Goal: Register for event/course

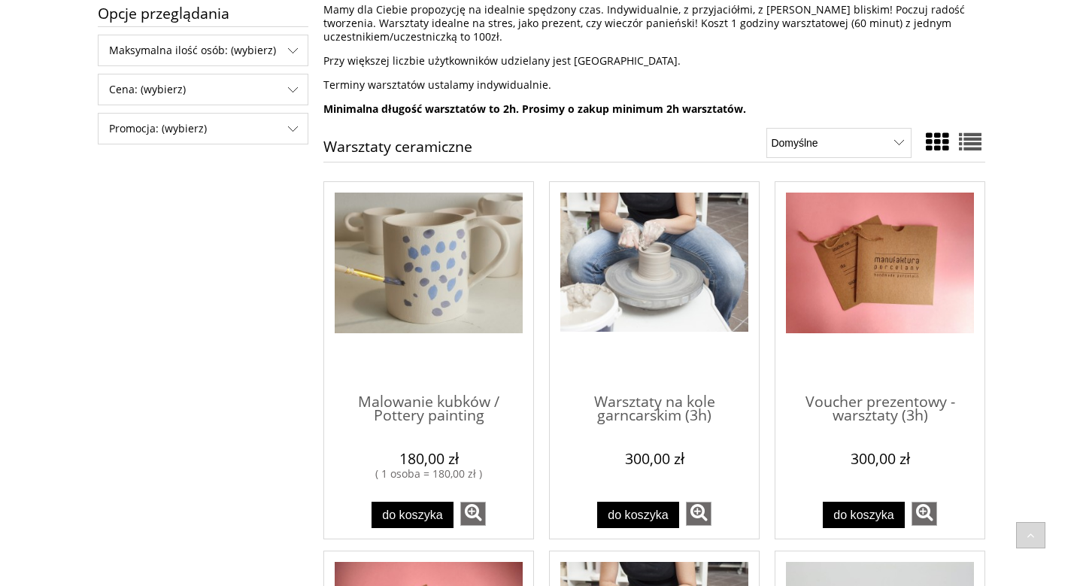
scroll to position [296, 0]
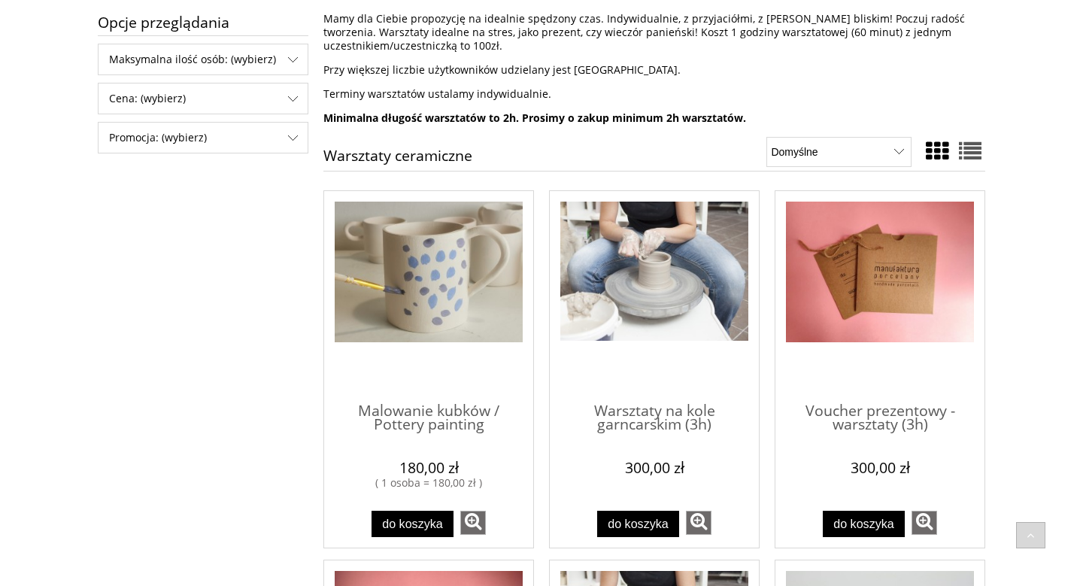
click at [469, 298] on img "Przejdź do produktu Malowanie kubków / Pottery painting" at bounding box center [429, 272] width 188 height 141
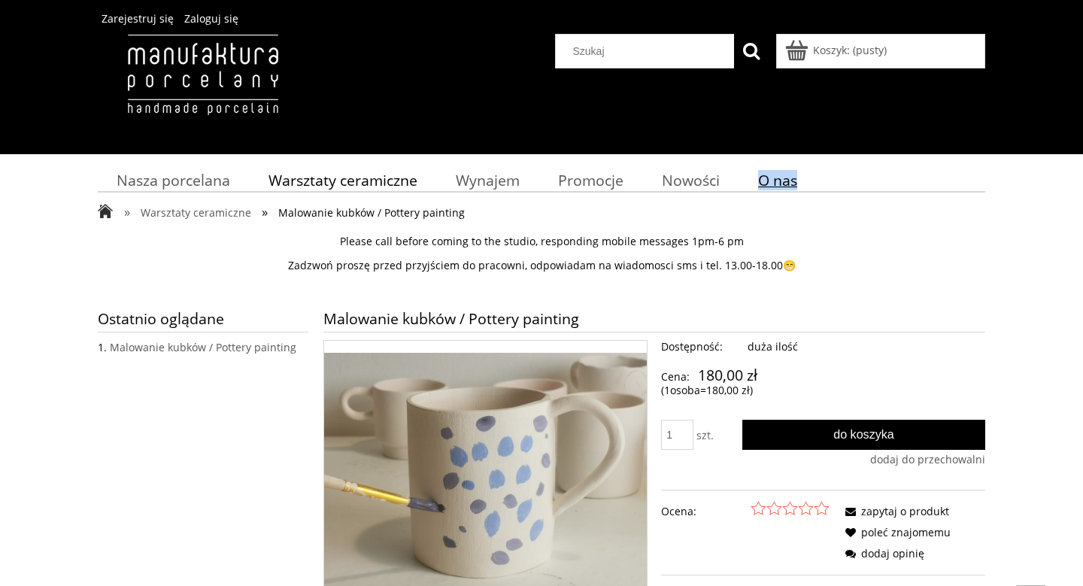
click at [772, 180] on span "O nas" at bounding box center [777, 180] width 39 height 20
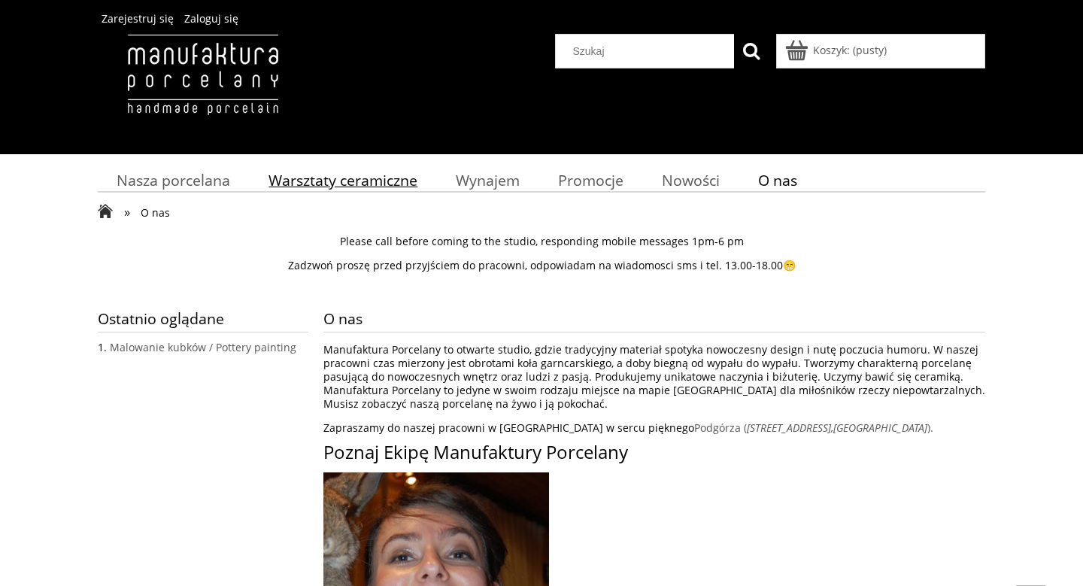
click at [317, 176] on span "Warsztaty ceramiczne" at bounding box center [342, 180] width 149 height 20
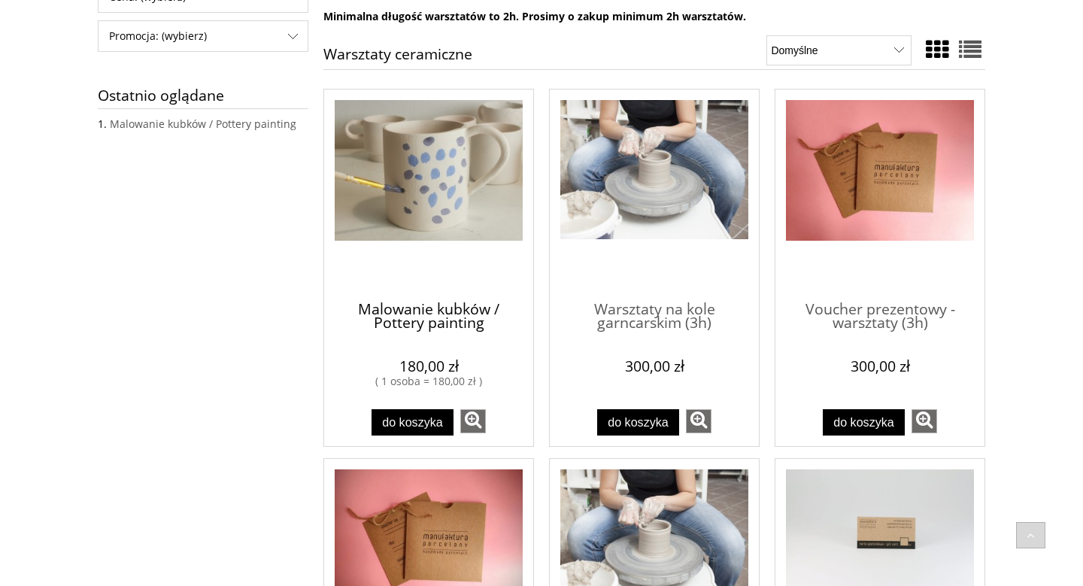
scroll to position [398, 0]
click at [435, 293] on span "Malowanie kubków / Pottery painting" at bounding box center [429, 310] width 188 height 45
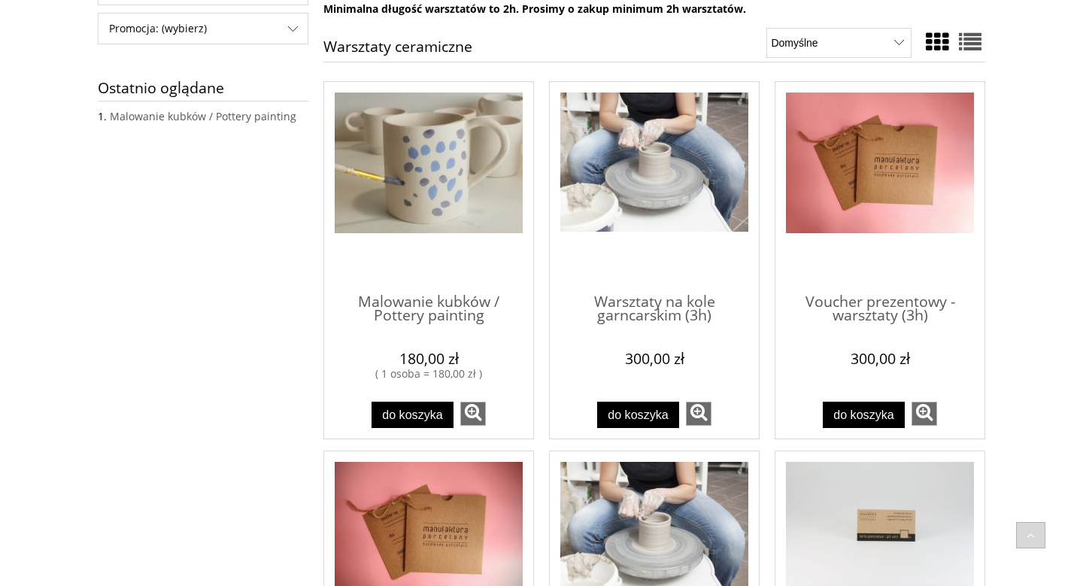
scroll to position [405, 0]
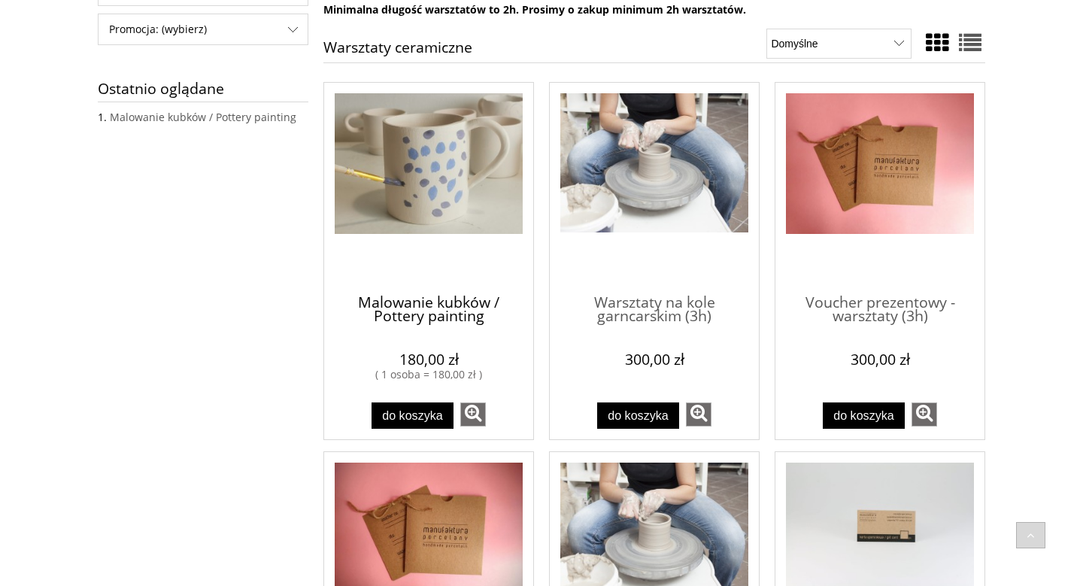
click at [453, 315] on span "Malowanie kubków / Pottery painting" at bounding box center [429, 303] width 188 height 45
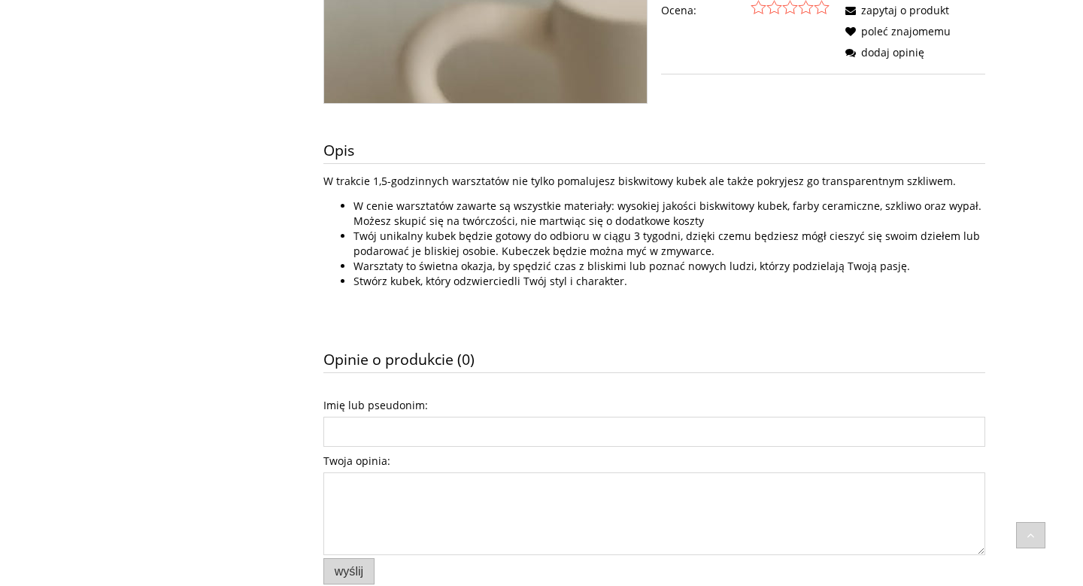
scroll to position [343, 0]
